Goal: Information Seeking & Learning: Understand process/instructions

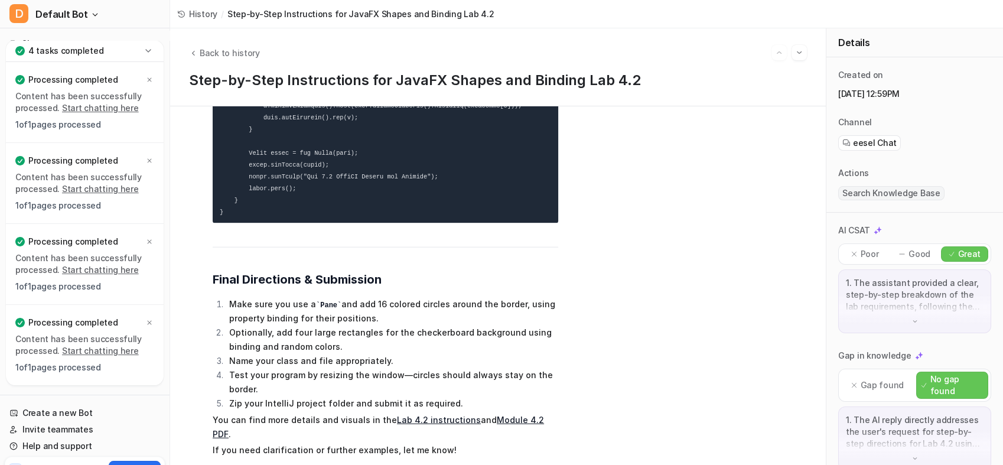
click at [40, 19] on span "Default Bot" at bounding box center [61, 14] width 53 height 17
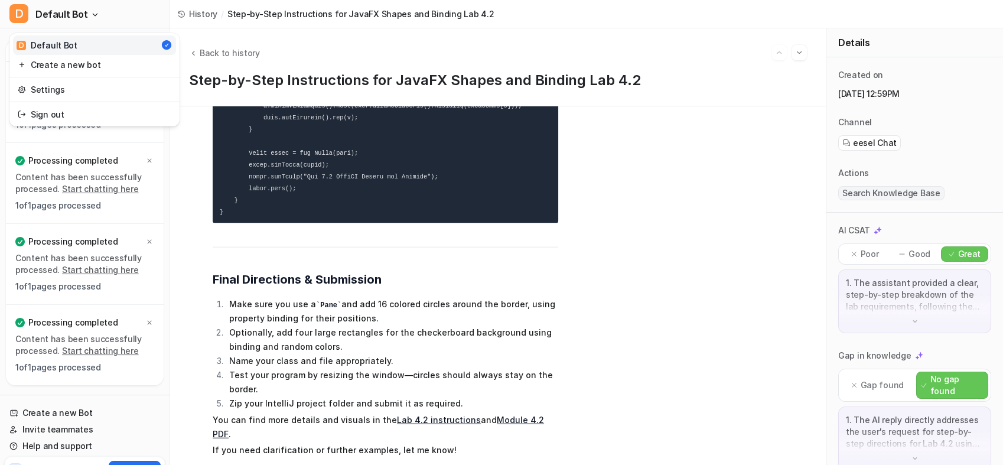
click at [45, 51] on div "D Default Bot" at bounding box center [47, 45] width 61 height 12
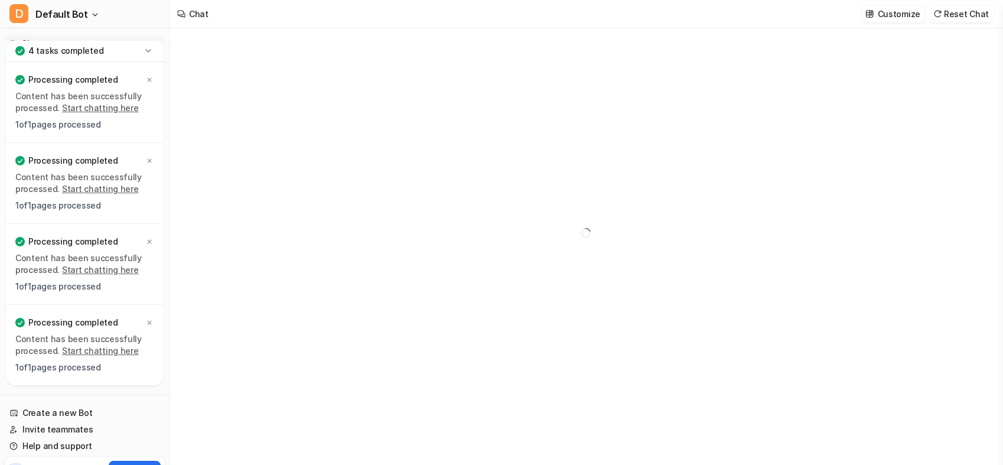
click at [58, 15] on span "Default Bot" at bounding box center [61, 14] width 53 height 17
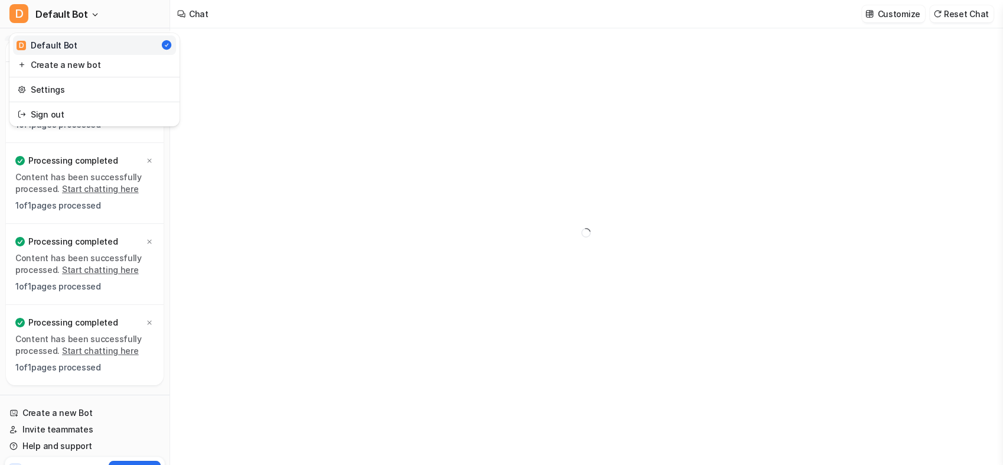
click at [265, 57] on div "D Default Bot D Default Bot Create a new bot Settings Sign out Chat History Rep…" at bounding box center [501, 232] width 1003 height 465
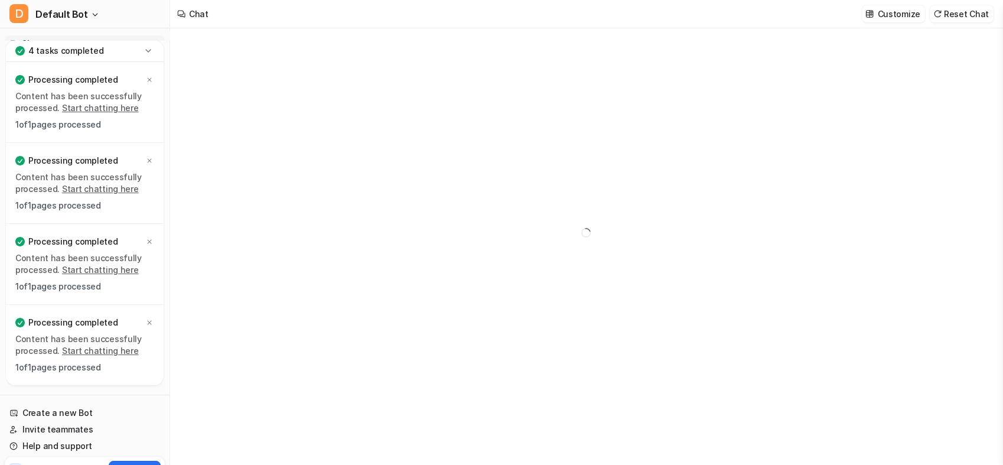
click at [191, 15] on div "Chat" at bounding box center [198, 14] width 19 height 12
click at [97, 19] on button "D Default Bot" at bounding box center [85, 14] width 170 height 28
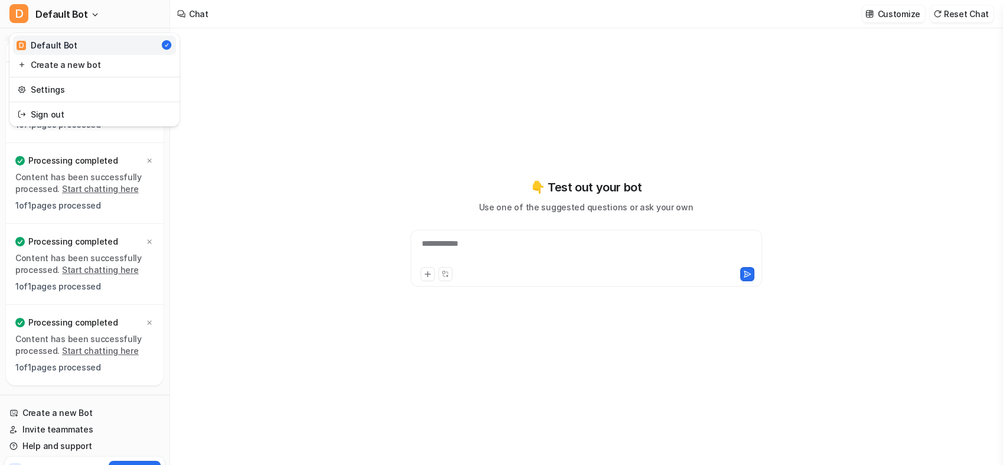
click at [253, 89] on div "D Default Bot D Default Bot Create a new bot Settings Sign out Chat History Rep…" at bounding box center [501, 232] width 1003 height 465
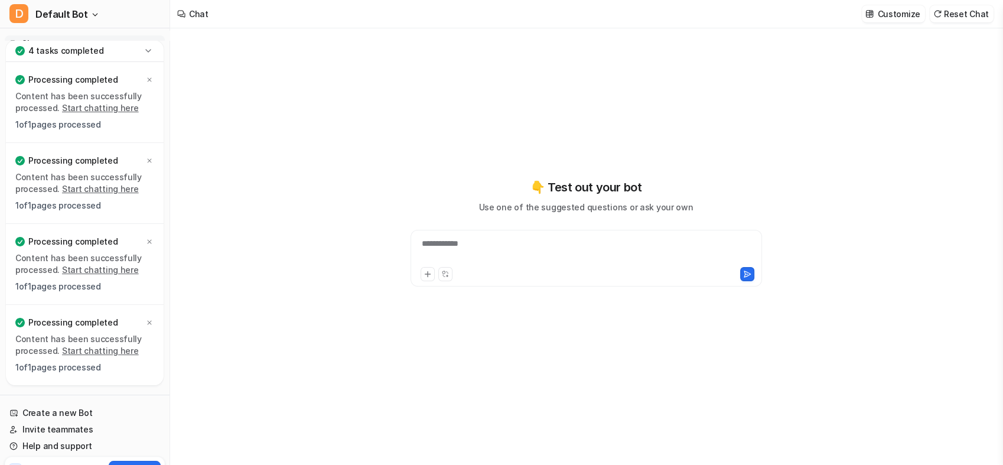
click at [467, 253] on div "**********" at bounding box center [587, 250] width 346 height 27
paste div
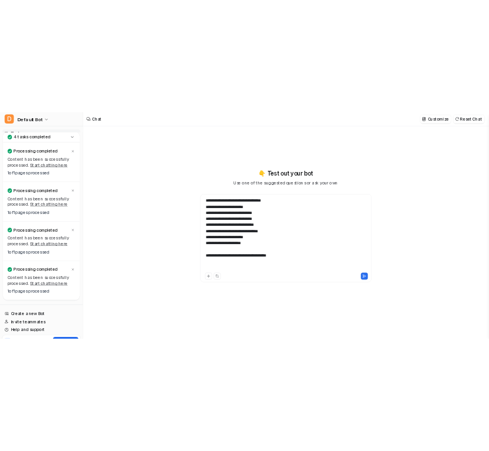
scroll to position [741, 0]
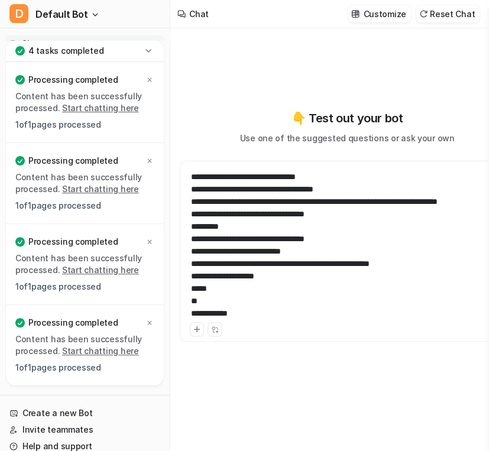
click at [242, 318] on div at bounding box center [347, 313] width 312 height 12
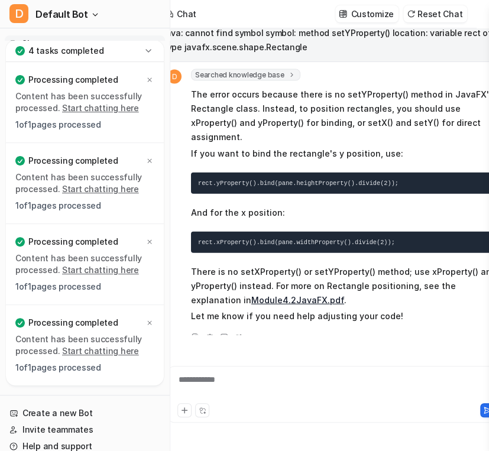
scroll to position [9, 12]
click at [389, 303] on div "D Searched knowledge base search_queries : [ "Rectangle setYProperty JavaFX err…" at bounding box center [335, 206] width 334 height 275
click at [343, 176] on span "The error occurs because there is no setYProperty() method in JavaFX's Rectangl…" at bounding box center [346, 206] width 311 height 240
click at [295, 374] on div at bounding box center [335, 386] width 328 height 27
paste div
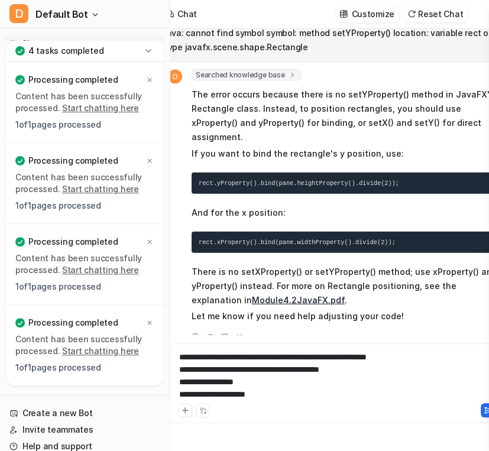
click at [295, 375] on div "**********" at bounding box center [335, 376] width 328 height 50
click at [483, 411] on icon at bounding box center [487, 410] width 8 height 8
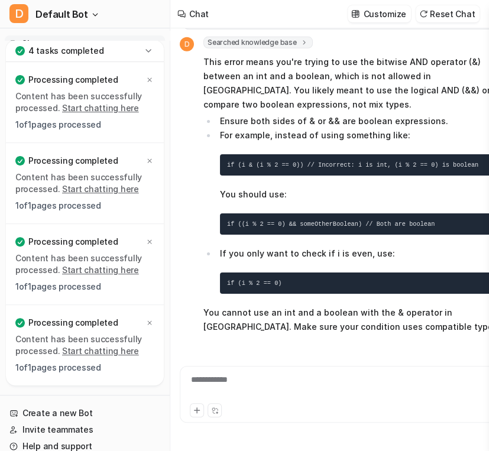
scroll to position [1171, 0]
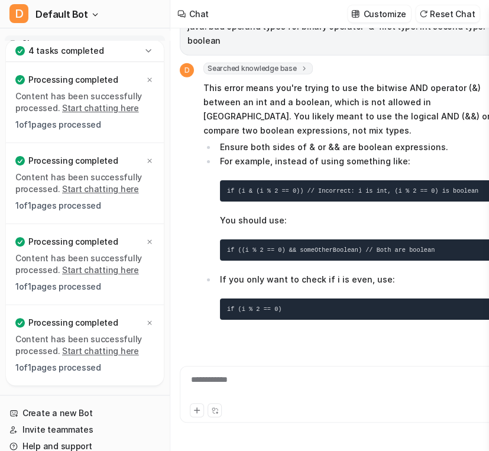
click at [276, 401] on div at bounding box center [347, 409] width 328 height 17
click at [272, 391] on div "**********" at bounding box center [347, 386] width 328 height 27
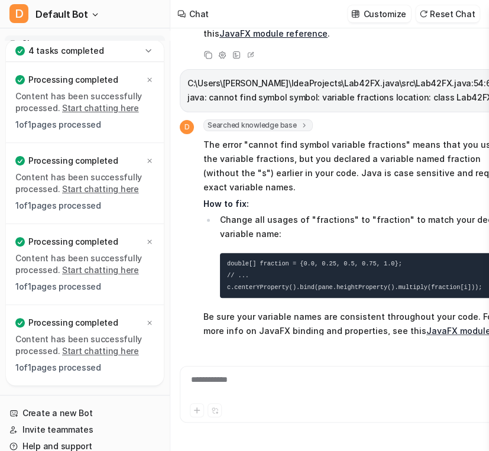
scroll to position [1506, 0]
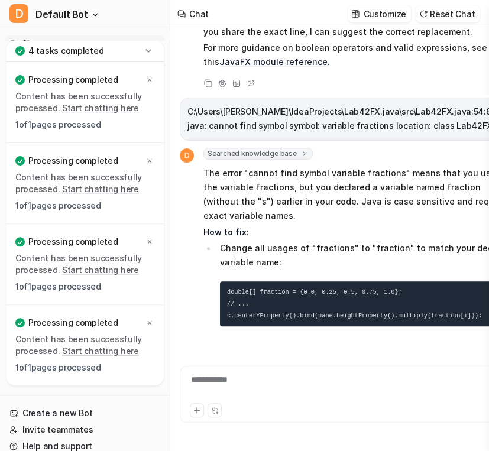
click at [326, 449] on div "import javafx.application.Application; import javafx.scene.Scene; import javafx…" at bounding box center [346, 239] width 353 height 422
click at [289, 387] on div at bounding box center [347, 386] width 328 height 27
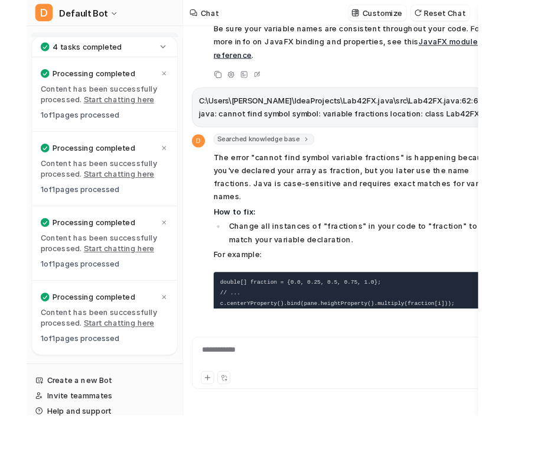
scroll to position [0, 0]
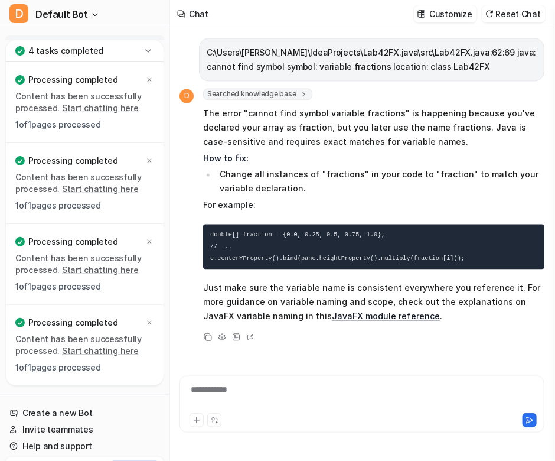
click at [482, 281] on p "Just make sure the variable name is consistent everywhere you reference it. For…" at bounding box center [373, 302] width 341 height 43
click at [372, 387] on div at bounding box center [363, 396] width 360 height 27
click at [360, 168] on li "Change all instances of "fractions" in your code to "fraction" to match your va…" at bounding box center [380, 182] width 328 height 28
click at [369, 179] on li "Change all instances of "fractions" in your code to "fraction" to match your va…" at bounding box center [380, 182] width 328 height 28
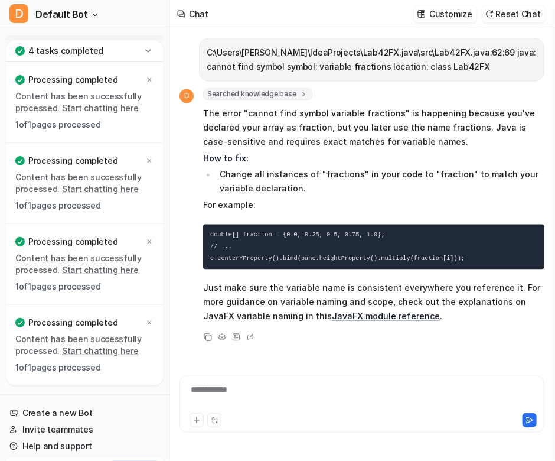
click at [321, 388] on div "**********" at bounding box center [363, 396] width 360 height 27
click at [374, 380] on div "**********" at bounding box center [362, 404] width 365 height 57
click at [328, 392] on div at bounding box center [363, 396] width 360 height 27
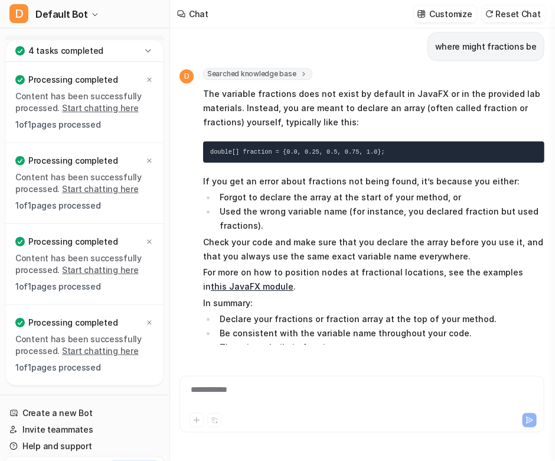
scroll to position [2168, 0]
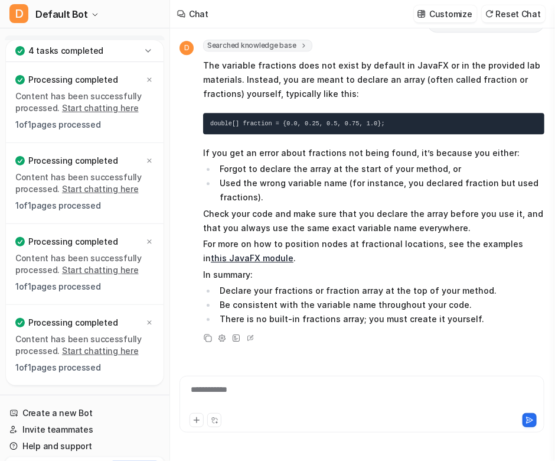
click at [438, 187] on li "Used the wrong variable name (for instance, you declared fraction but used frac…" at bounding box center [380, 190] width 328 height 28
click at [383, 393] on div "**********" at bounding box center [363, 396] width 360 height 27
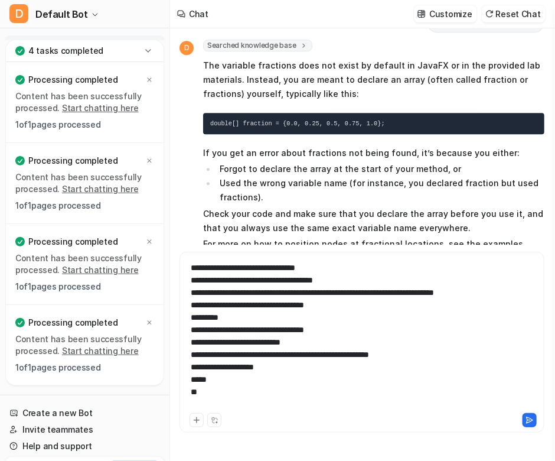
click at [509, 415] on button at bounding box center [530, 420] width 14 height 14
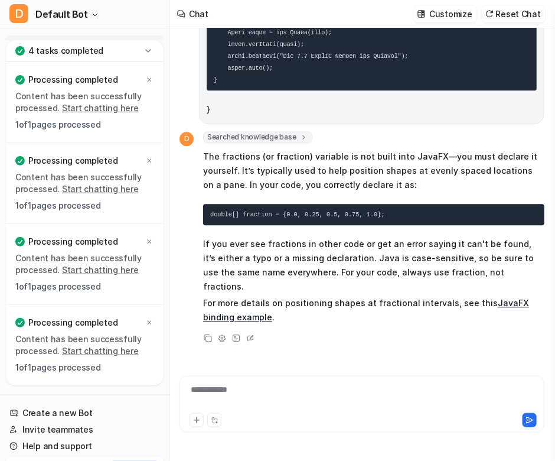
scroll to position [3190, 0]
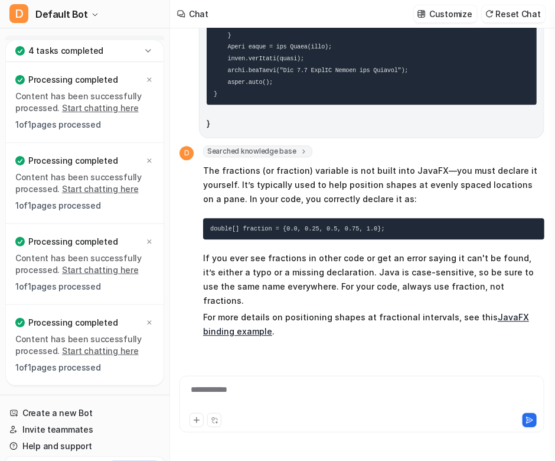
click at [435, 176] on p "The fractions (or fraction) variable is not built into JavaFX—you must declare …" at bounding box center [373, 185] width 341 height 43
click at [350, 391] on div at bounding box center [363, 396] width 360 height 27
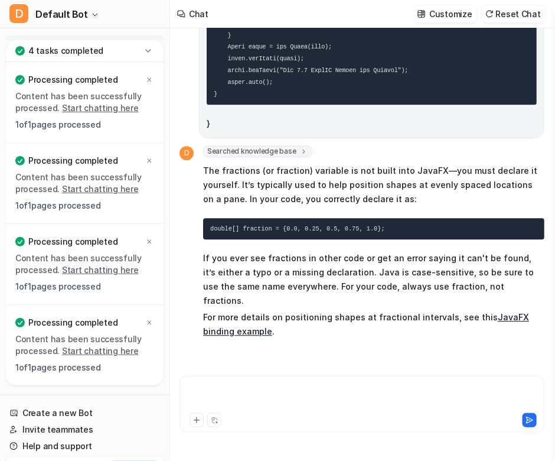
click at [310, 398] on div at bounding box center [363, 396] width 360 height 27
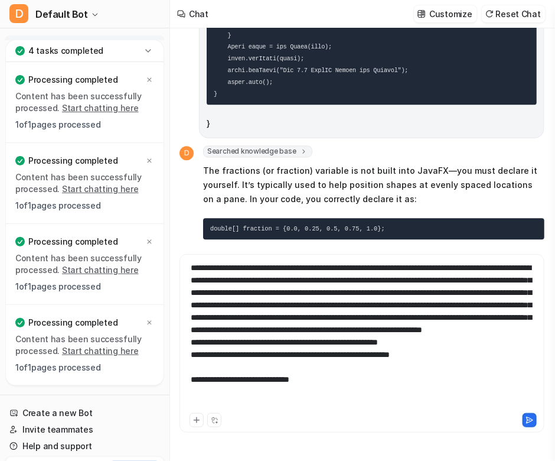
click at [509, 417] on icon at bounding box center [530, 420] width 8 height 8
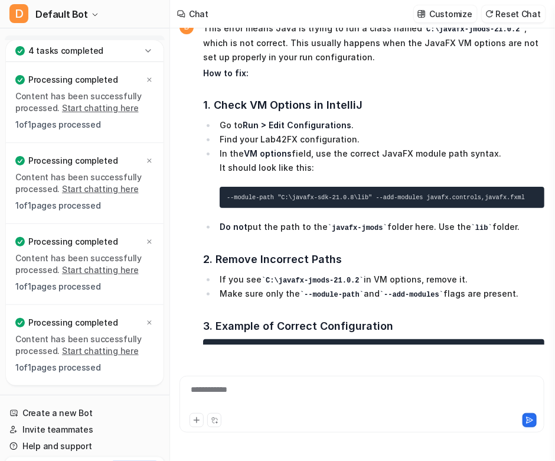
scroll to position [3705, 0]
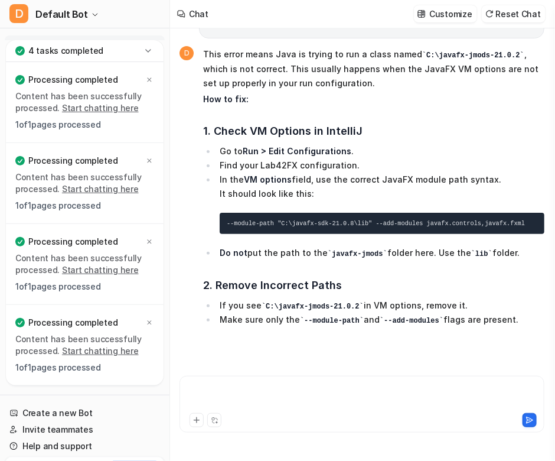
click at [314, 392] on div at bounding box center [363, 396] width 360 height 27
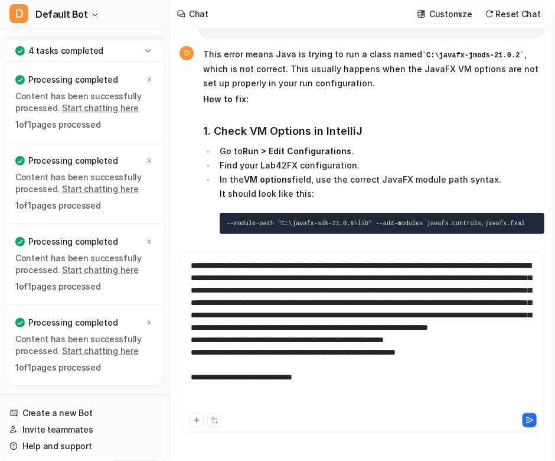
click at [509, 417] on icon at bounding box center [530, 420] width 6 height 6
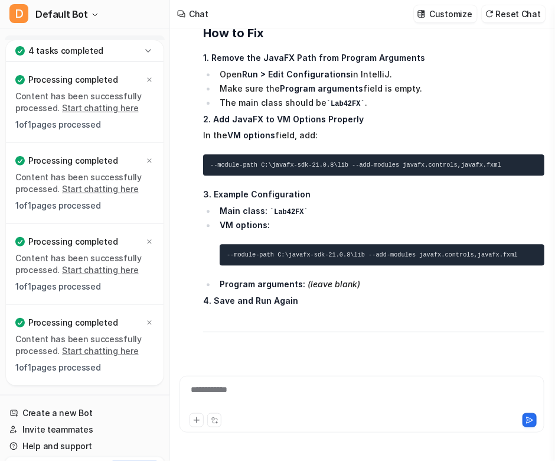
scroll to position [4525, 0]
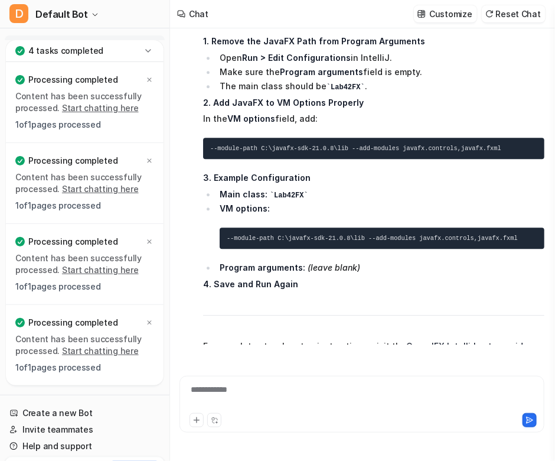
click at [393, 187] on li "Main class: Lab42FX" at bounding box center [380, 194] width 328 height 15
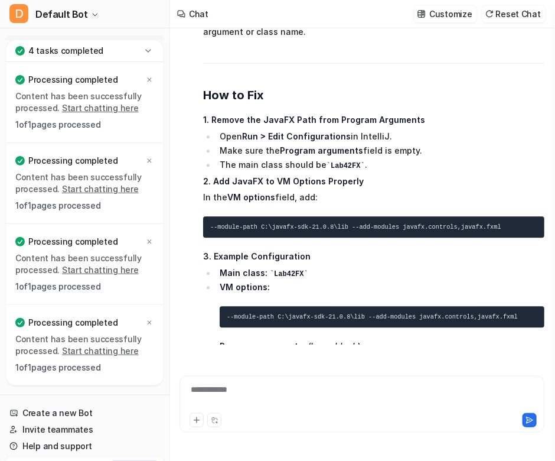
scroll to position [4420, 0]
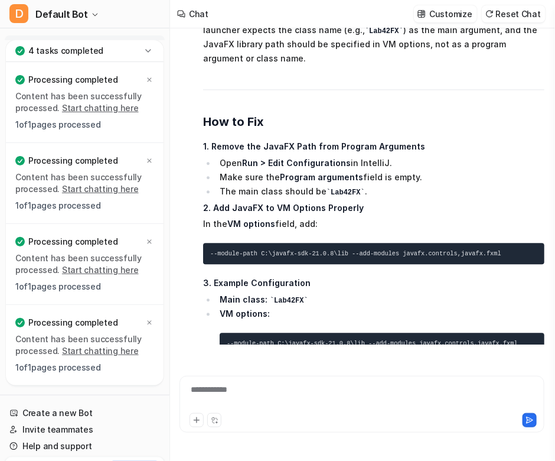
click at [388, 250] on code "--module-path C:\javafx-sdk-21.0.8\lib --add-modules javafx.controls,javafx.fxml" at bounding box center [355, 253] width 291 height 7
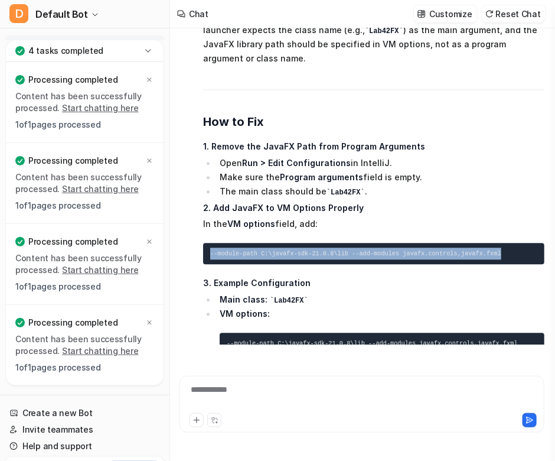
drag, startPoint x: 509, startPoint y: 191, endPoint x: 207, endPoint y: 197, distance: 302.0
click at [207, 243] on pre "--module-path C:\javafx-sdk-21.0.8\lib --add-modules javafx.controls,javafx.fxml" at bounding box center [373, 253] width 341 height 21
copy code "--module-path C:\javafx-sdk-21.0.8\lib --add-modules javafx.controls,javafx.fxml"
